Goal: Information Seeking & Learning: Learn about a topic

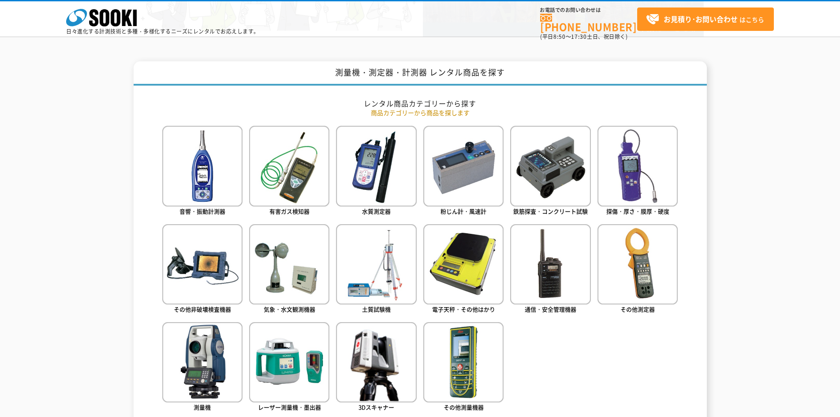
scroll to position [353, 0]
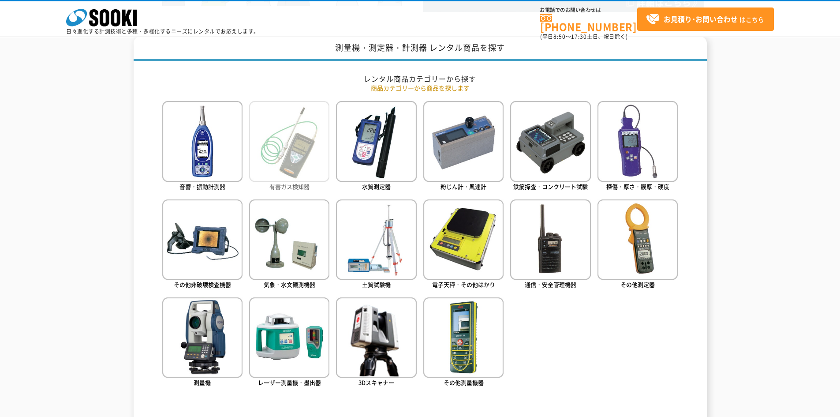
click at [282, 150] on img at bounding box center [289, 141] width 80 height 80
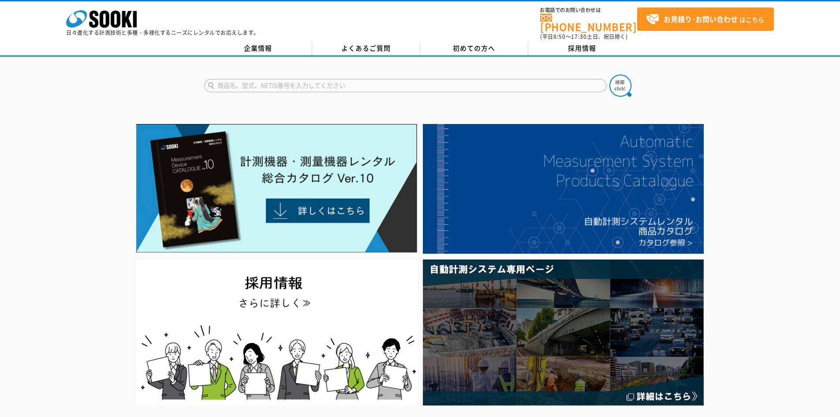
click at [291, 80] on input "text" at bounding box center [405, 85] width 402 height 13
type input "亜鉛"
click at [609, 75] on button at bounding box center [620, 86] width 22 height 22
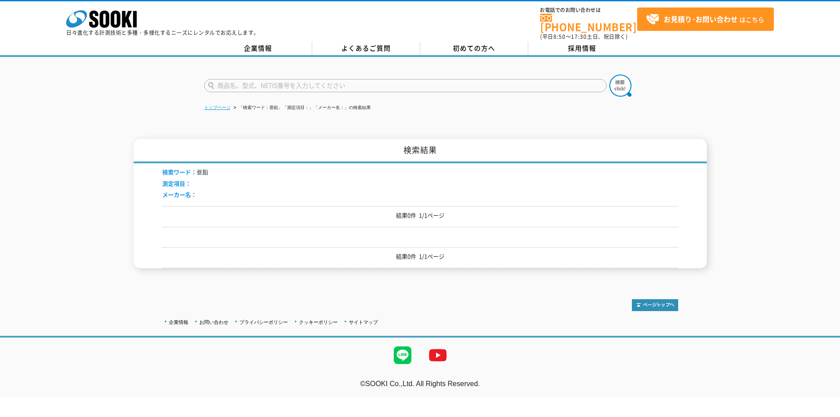
click at [205, 105] on link "トップページ" at bounding box center [217, 107] width 26 height 5
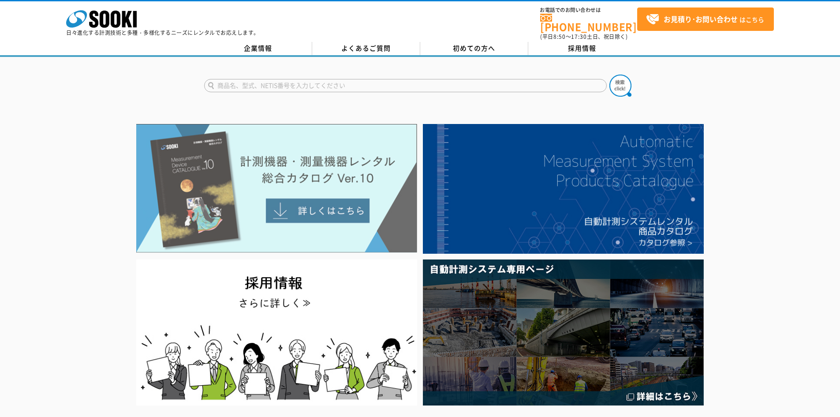
click at [305, 209] on img at bounding box center [276, 188] width 281 height 129
